Goal: Answer question/provide support: Share knowledge or assist other users

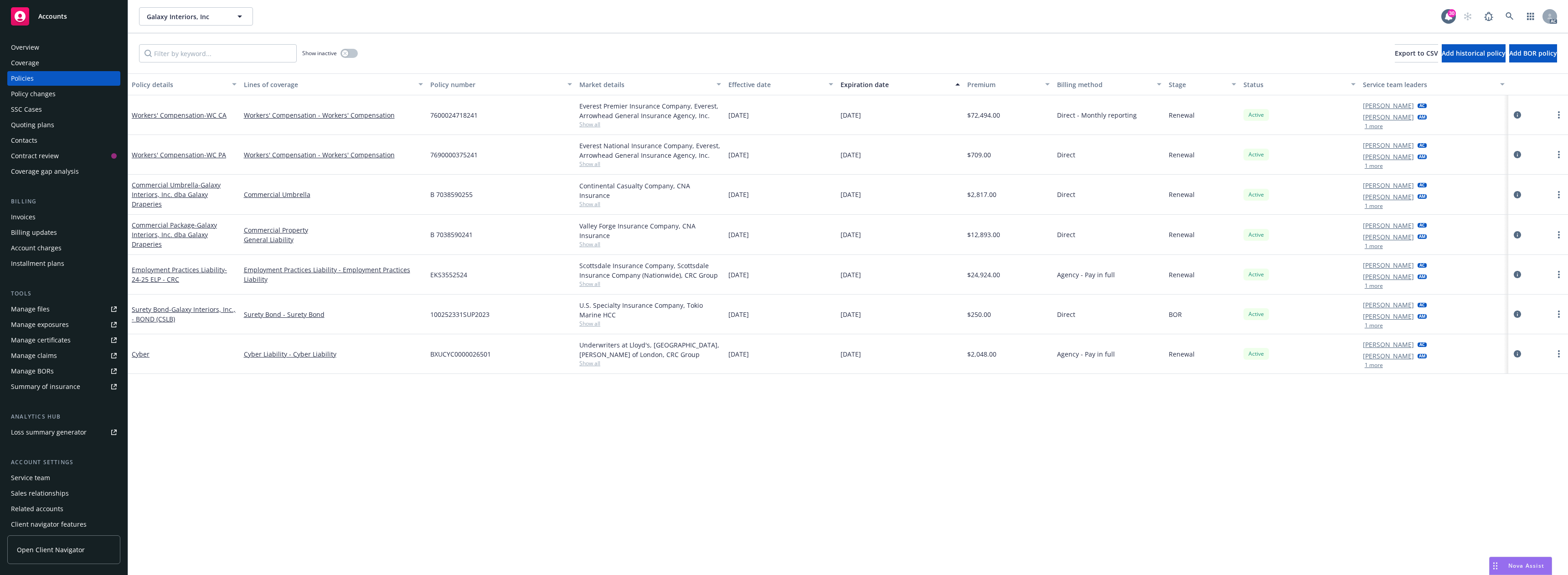
click at [1511, 566] on span "Nova Assist" at bounding box center [1526, 566] width 36 height 8
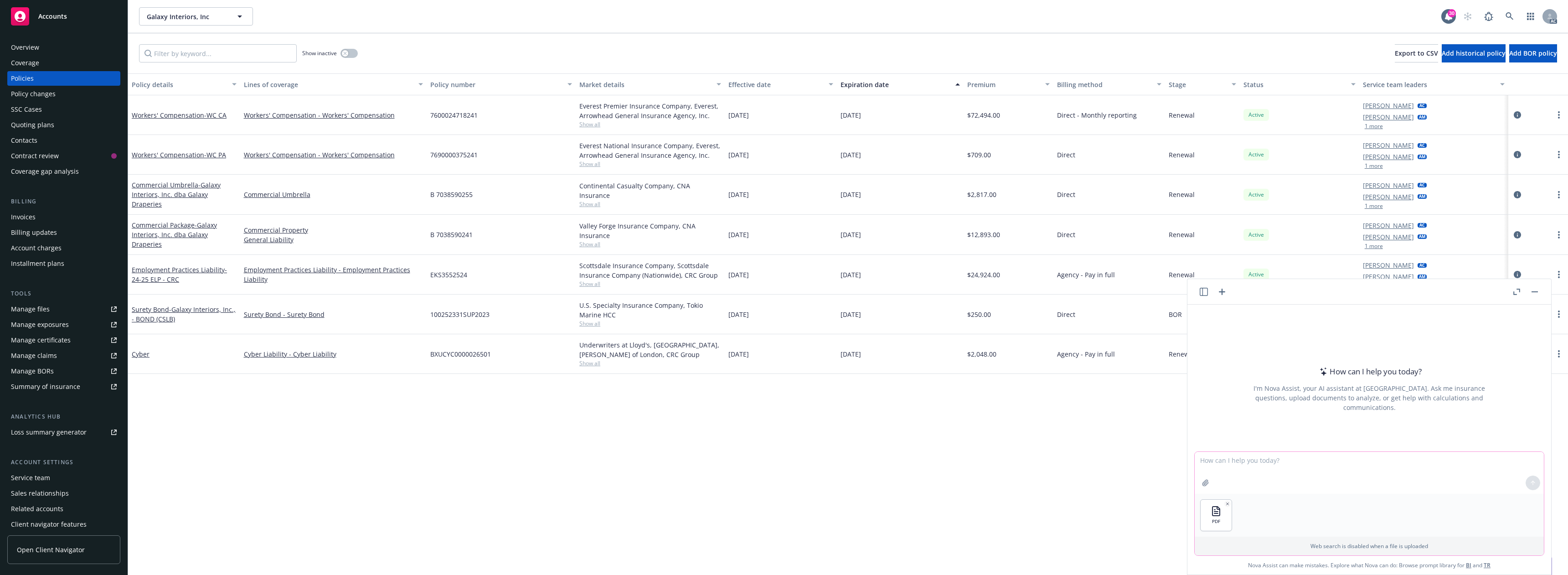
click at [1231, 478] on textarea at bounding box center [1370, 473] width 349 height 42
type textarea "summarize"
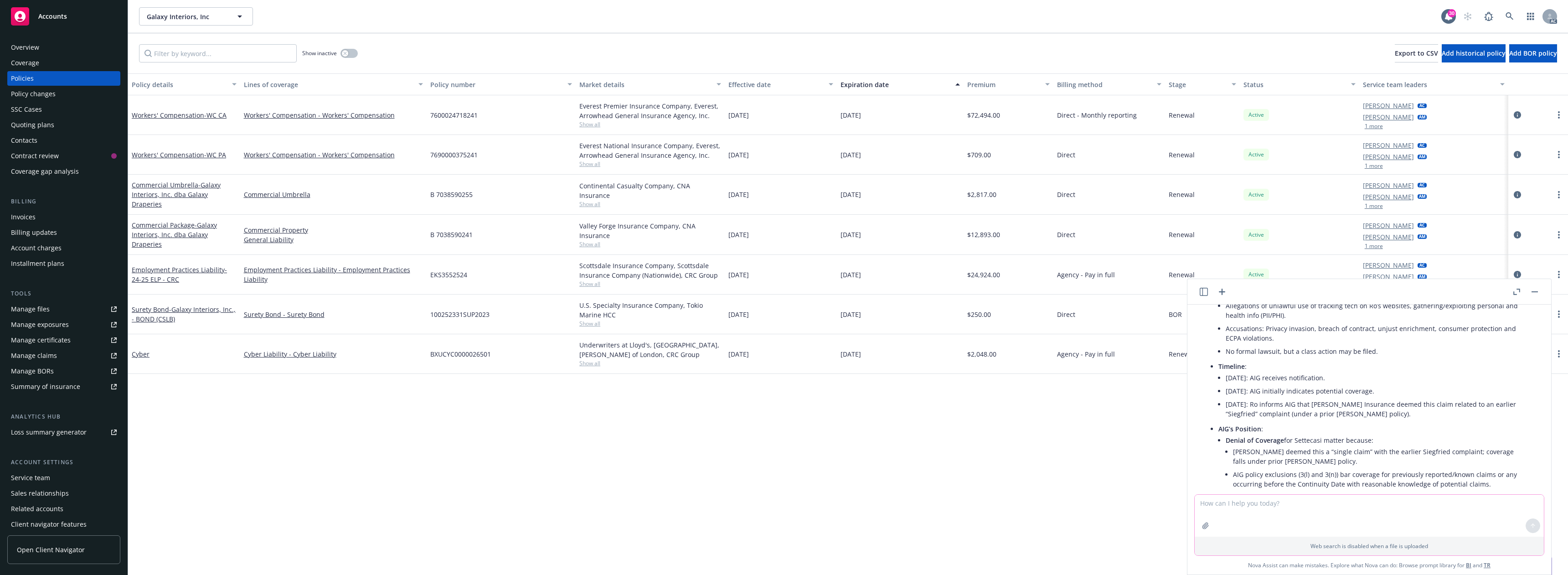
scroll to position [346, 0]
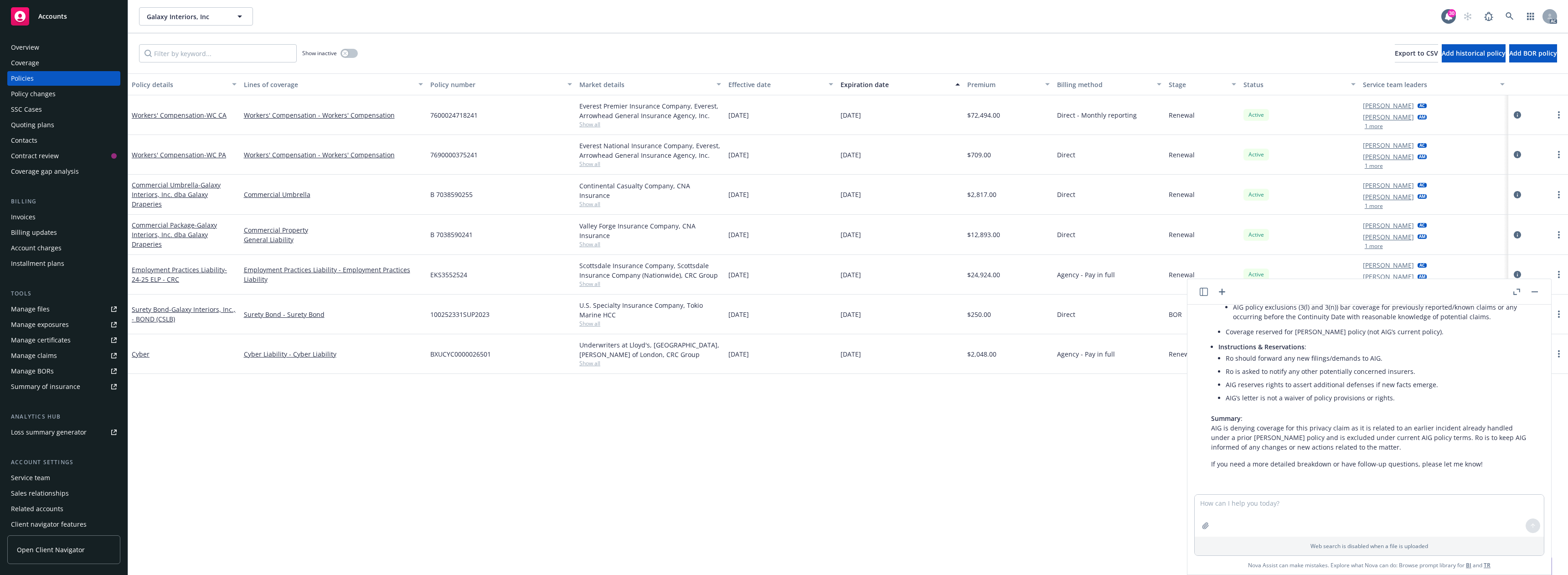
click at [1517, 292] on icon "button" at bounding box center [1516, 292] width 7 height 6
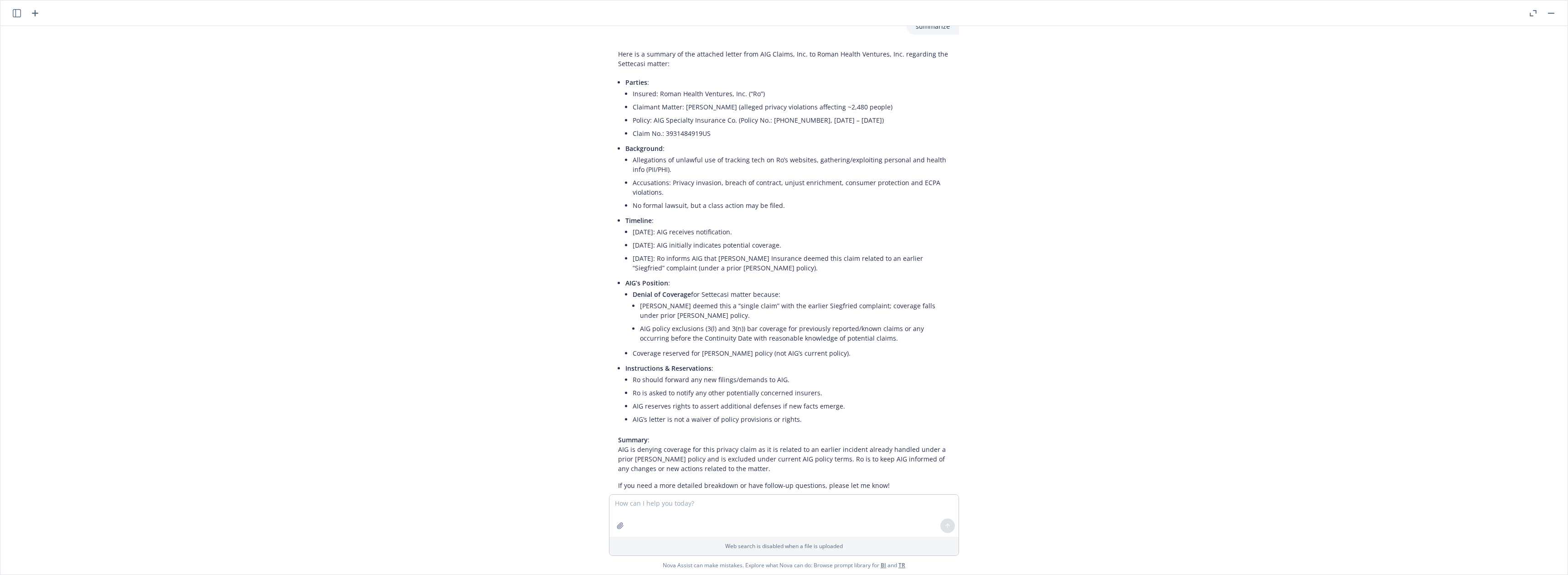
scroll to position [67, 0]
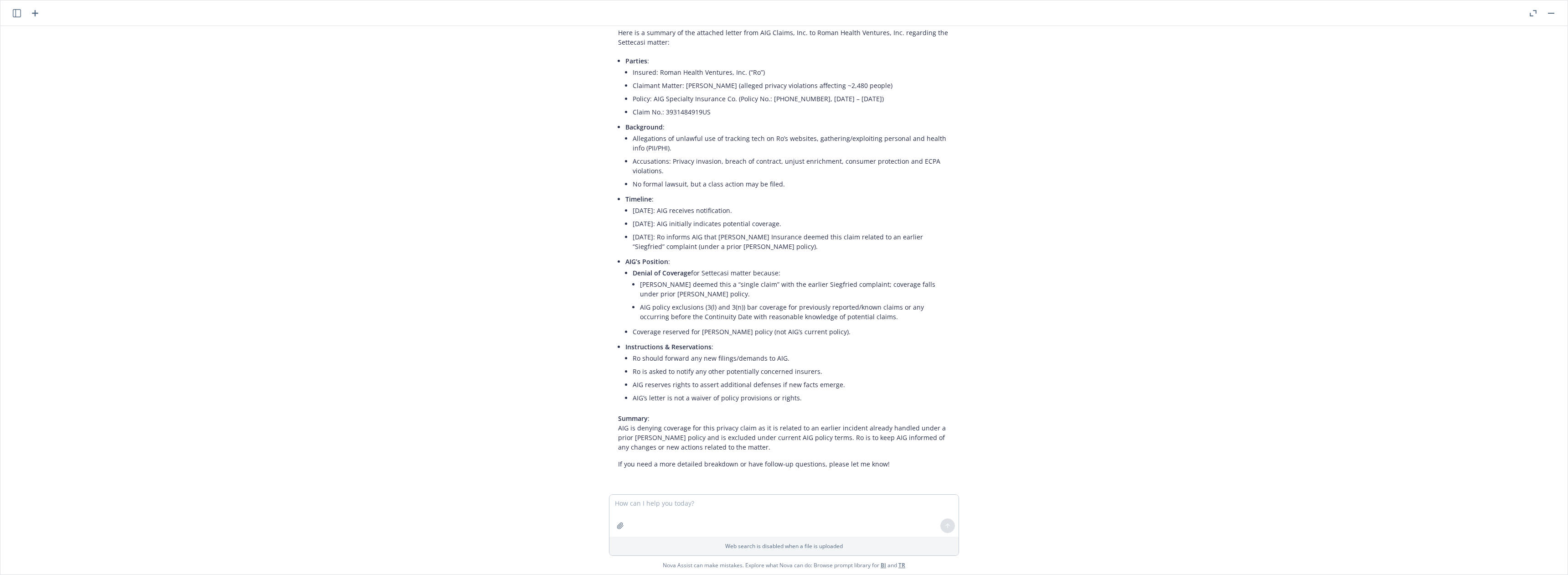
click at [634, 439] on p "Summary : AIG is denying coverage for this privacy claim as it is related to an…" at bounding box center [783, 432] width 332 height 38
drag, startPoint x: 611, startPoint y: 427, endPoint x: 715, endPoint y: 449, distance: 106.3
click at [715, 449] on div "Here is a summary of the attached letter from AIG Claims, Inc. to Roman Health …" at bounding box center [783, 249] width 350 height 448
copy p "AIG is denying coverage for this privacy claim as it is related to an earlier i…"
click at [640, 306] on li "AIG policy exclusions (3(l) and 3(n)) bar coverage for previously reported/know…" at bounding box center [794, 311] width 310 height 23
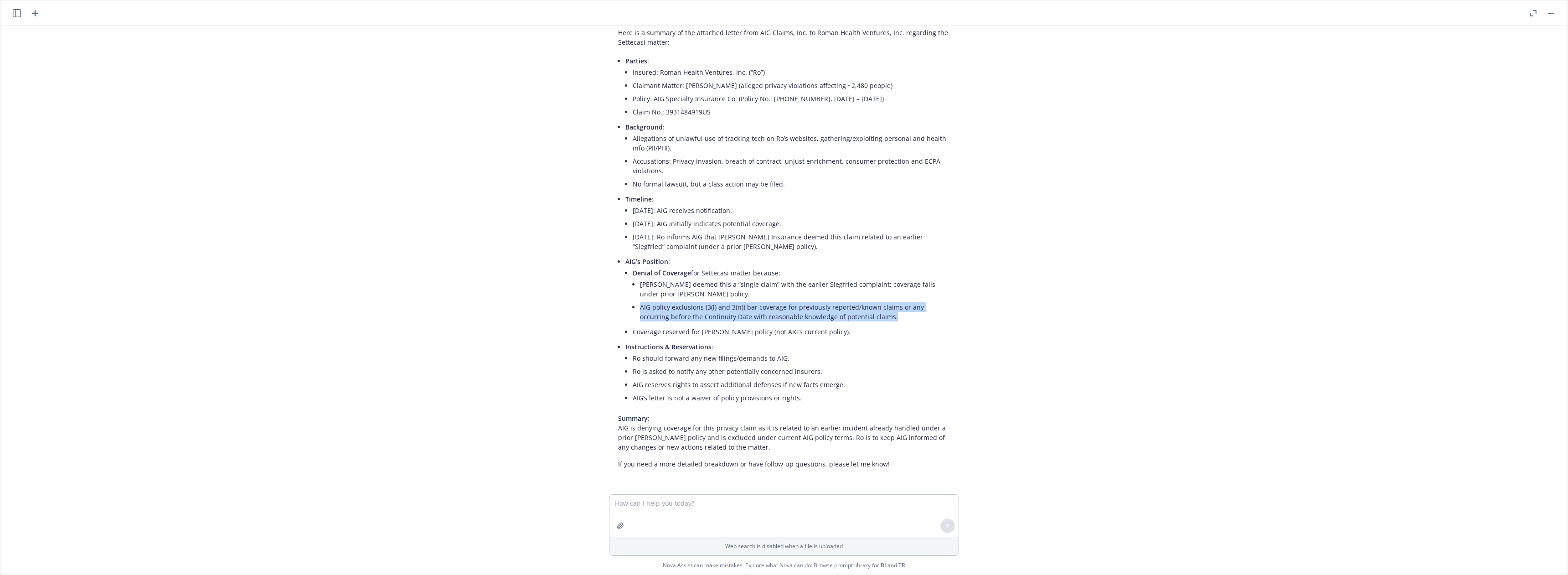
drag, startPoint x: 632, startPoint y: 309, endPoint x: 869, endPoint y: 315, distance: 237.1
click at [869, 315] on li "Denial of Coverage for Settecasi matter because: [PERSON_NAME] deemed this a “s…" at bounding box center [791, 295] width 317 height 59
copy li "AIG policy exclusions (3(l) and 3(n)) bar coverage for previously reported/know…"
click at [626, 507] on textarea at bounding box center [784, 515] width 349 height 42
paste textarea "Hi [PERSON_NAME] & [PERSON_NAME], [DATE] we received AIG’s updated coverage let…"
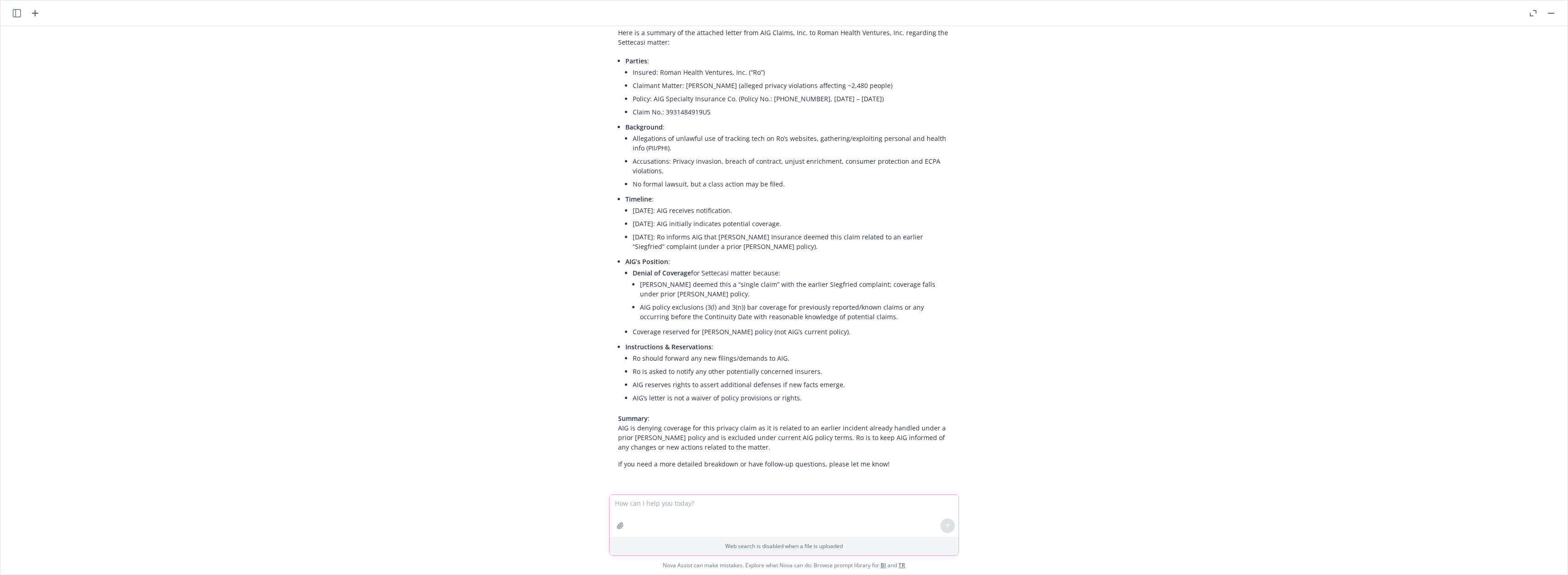
type textarea "Hi [PERSON_NAME] & [PERSON_NAME], [DATE] we received AIG’s updated coverage let…"
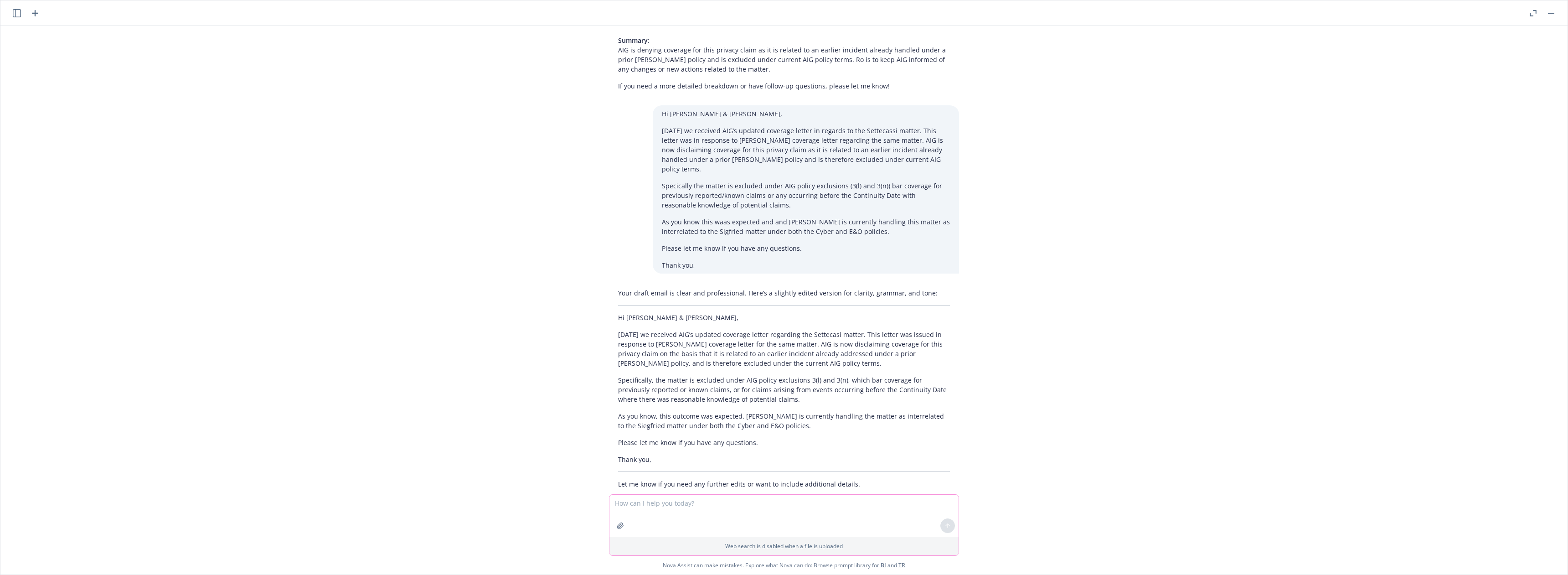
scroll to position [456, 0]
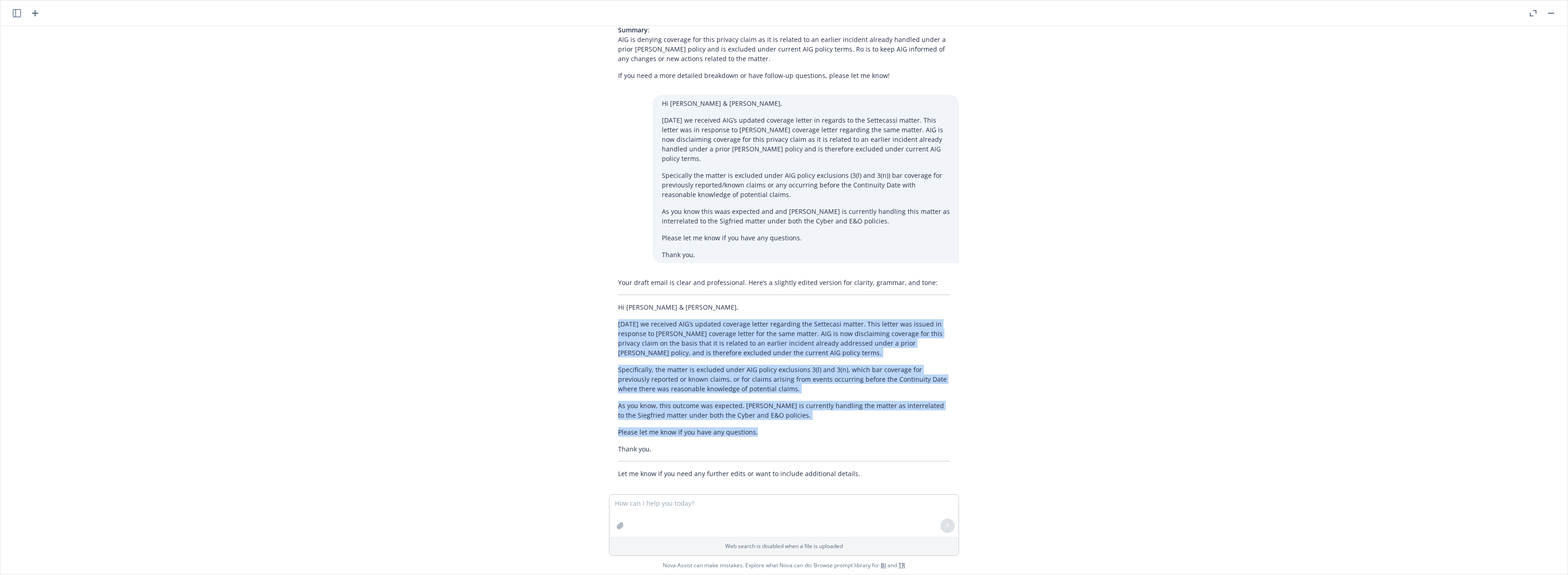
drag, startPoint x: 611, startPoint y: 312, endPoint x: 761, endPoint y: 418, distance: 183.7
click at [761, 418] on div "Your draft email is clear and professional. Here’s a slightly edited version fo…" at bounding box center [783, 378] width 350 height 208
copy div "[DATE] we received AIG’s updated coverage letter regarding the Settecasi matter…"
